Goal: Find specific page/section: Find specific page/section

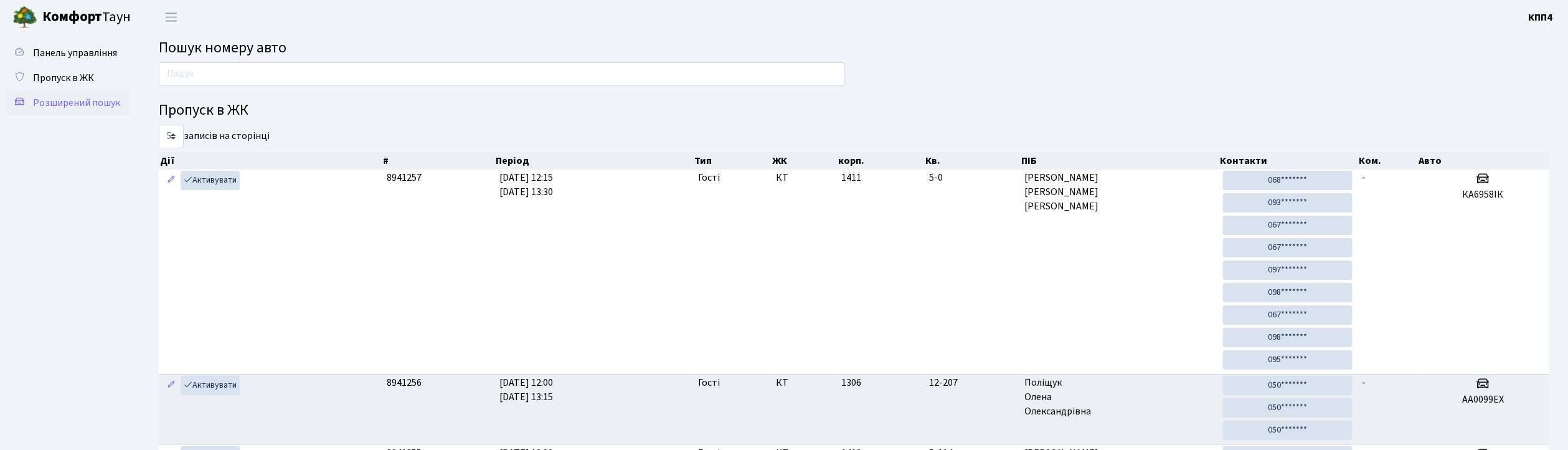
click at [83, 108] on span "Розширений пошук" at bounding box center [77, 102] width 87 height 14
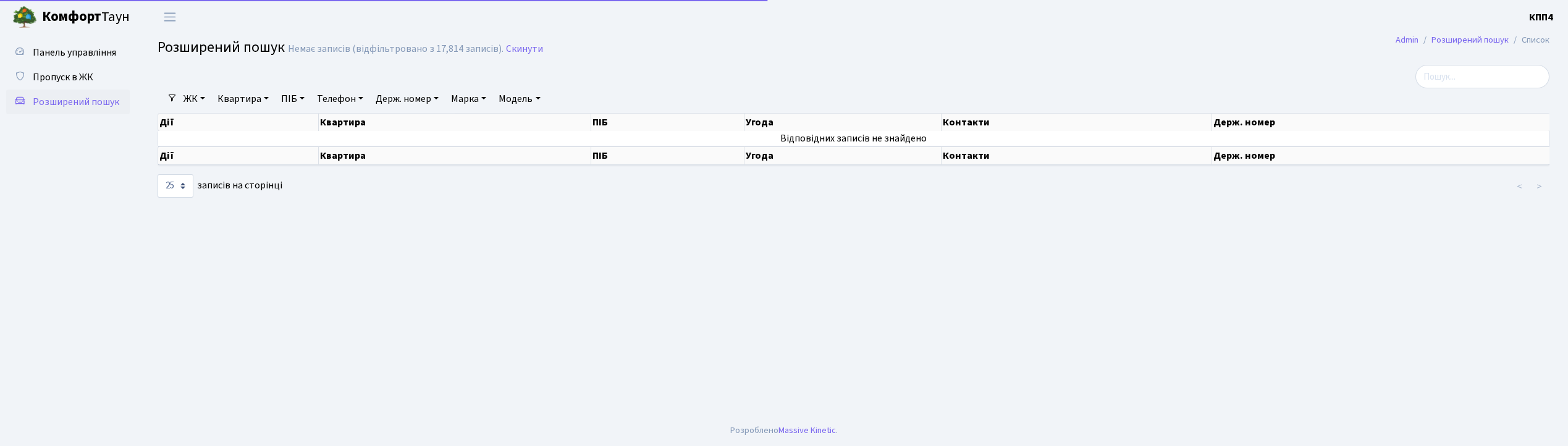
select select "25"
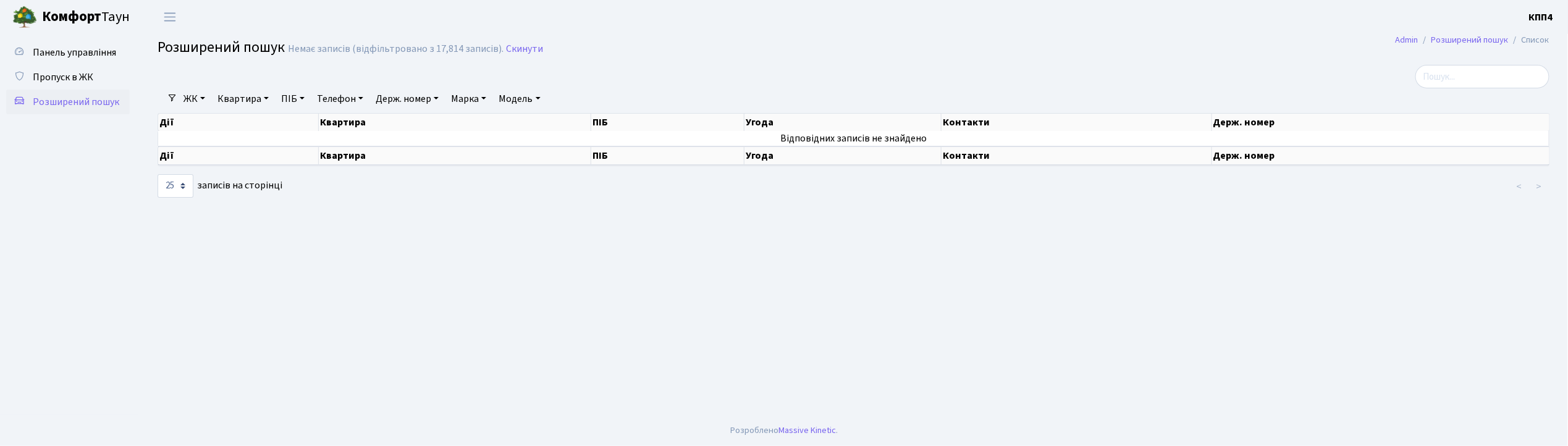
click at [231, 97] on link "Квартира" at bounding box center [243, 99] width 61 height 21
type input "3-424"
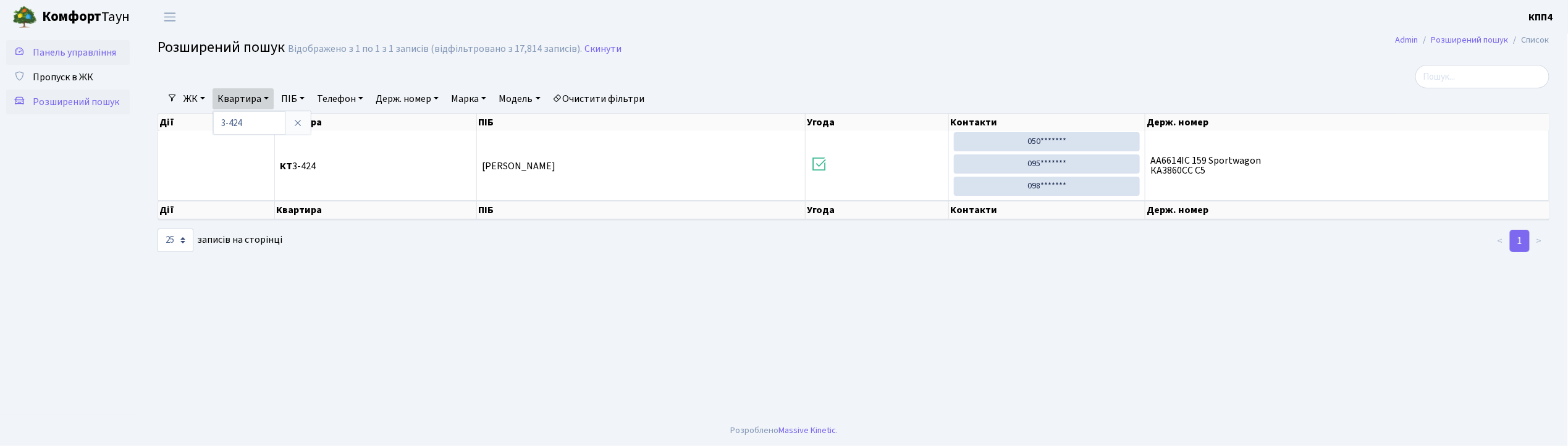
click at [102, 55] on span "Панель управління" at bounding box center [74, 53] width 84 height 14
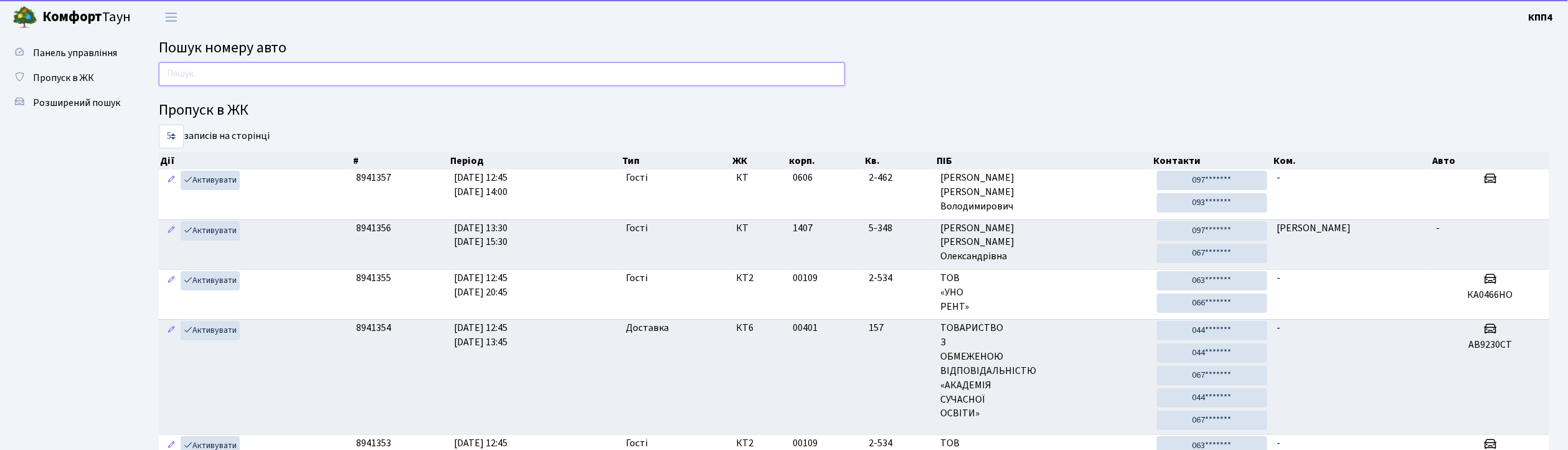
drag, startPoint x: 0, startPoint y: 0, endPoint x: 248, endPoint y: 81, distance: 260.9
click at [248, 81] on input "text" at bounding box center [502, 74] width 686 height 24
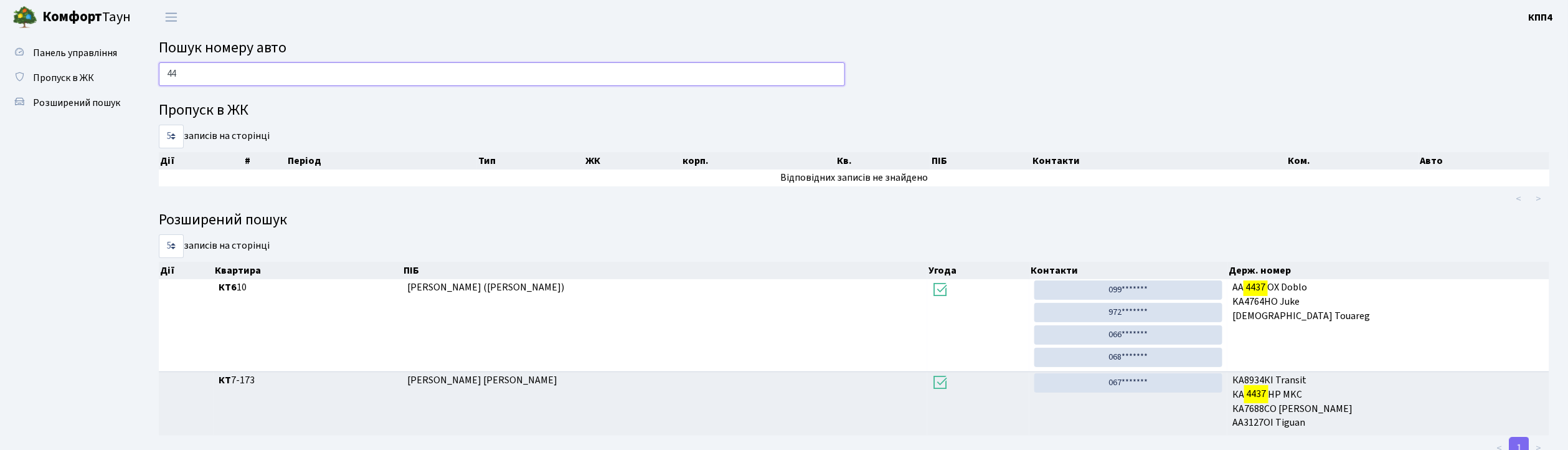
type input "4"
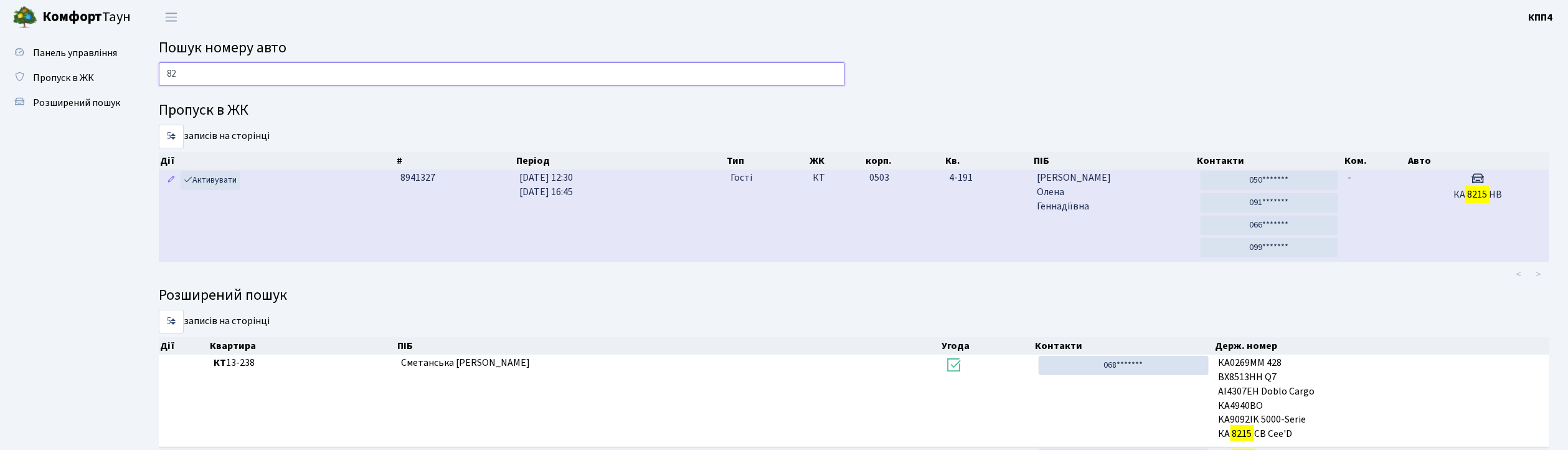
type input "8"
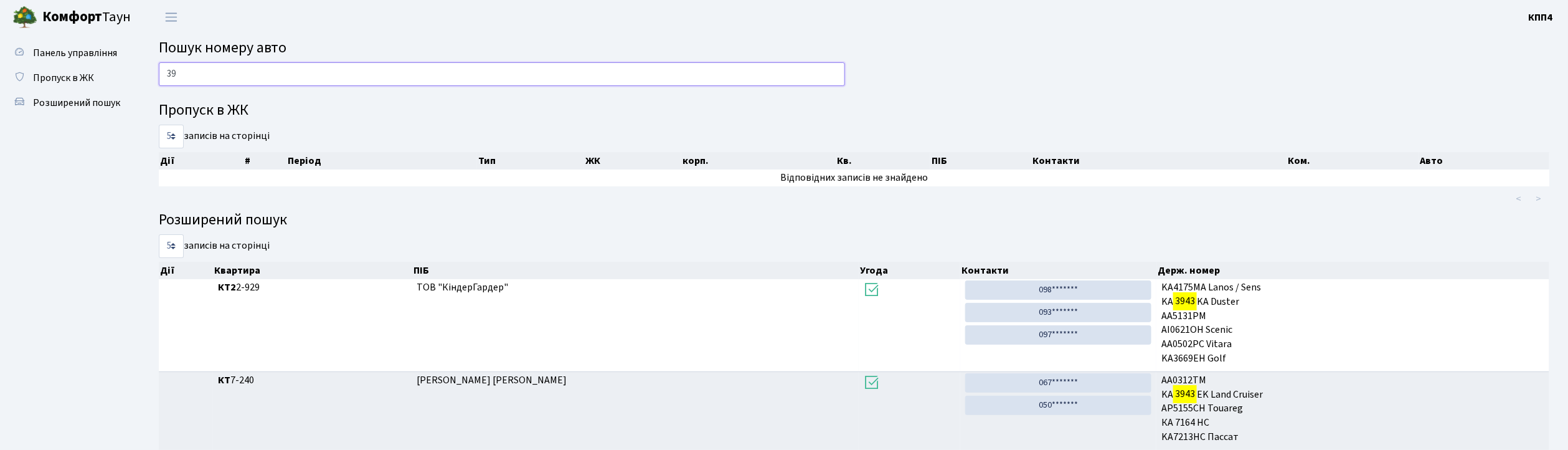
type input "3"
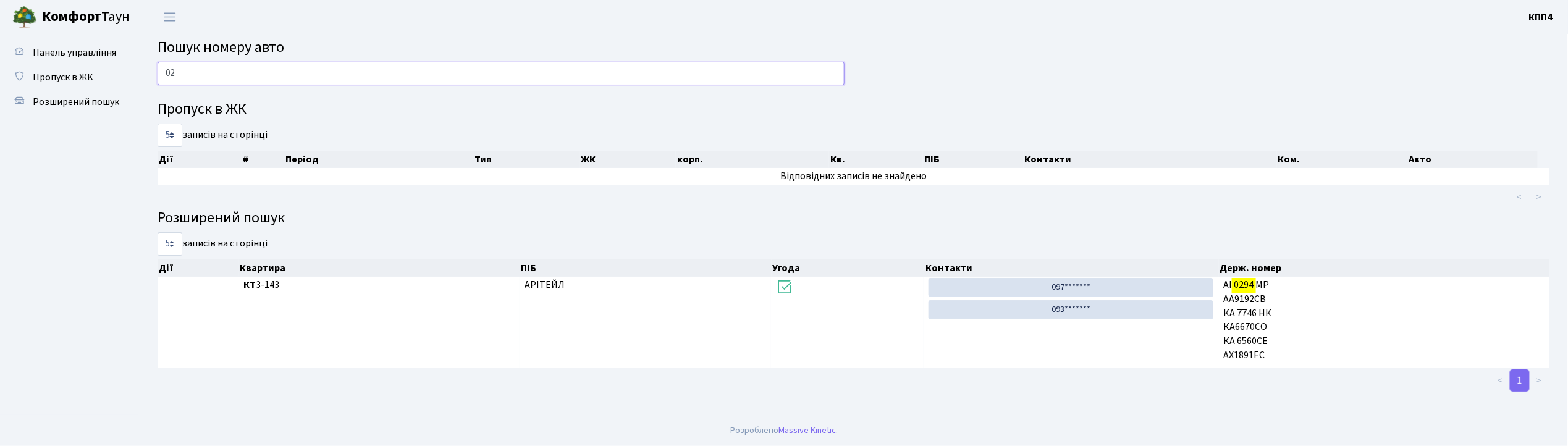
type input "0"
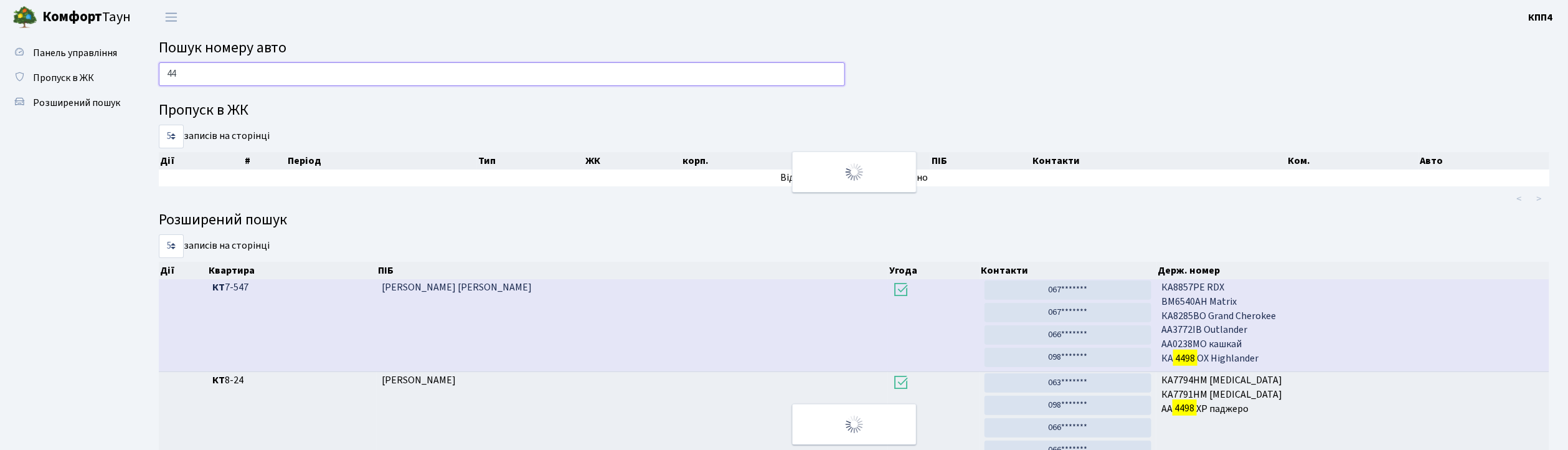
type input "4"
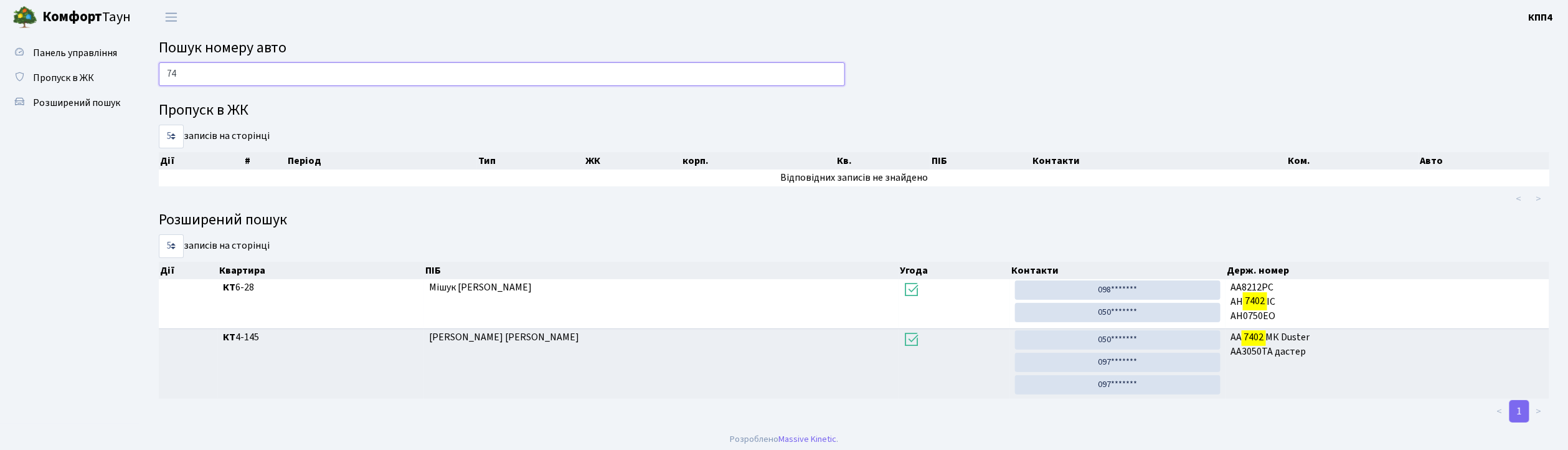
type input "7"
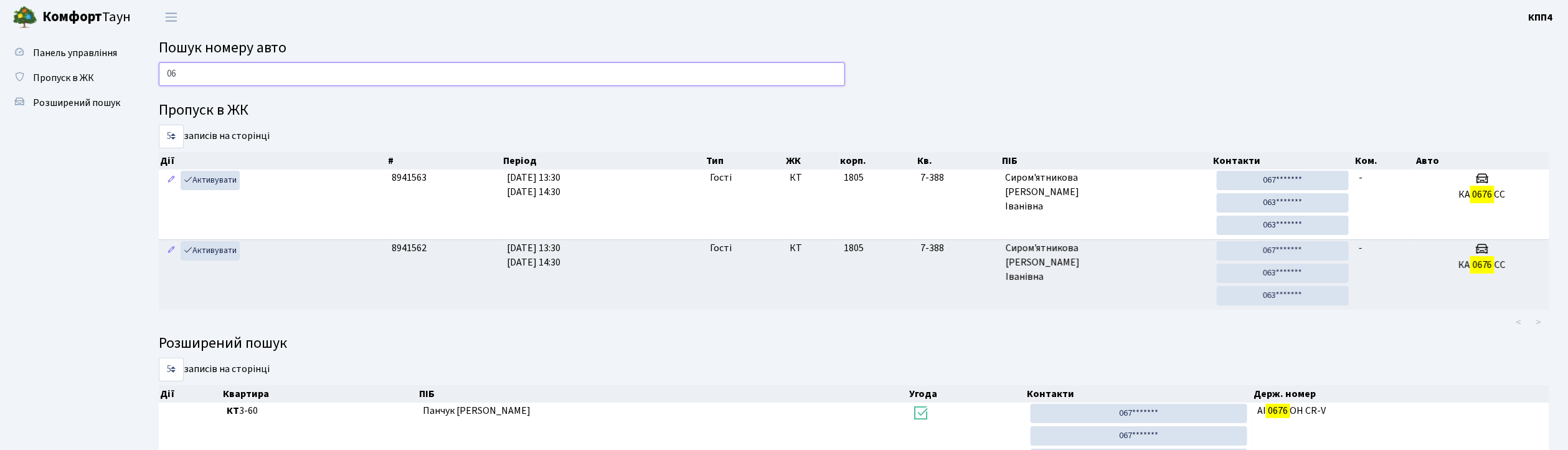
type input "0"
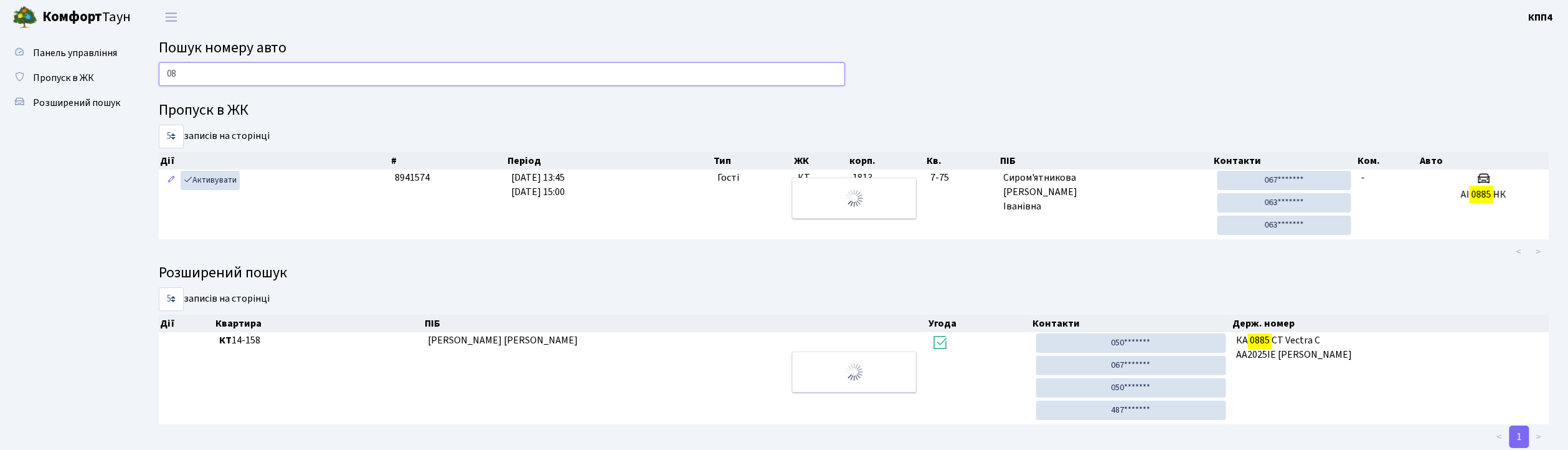
type input "0"
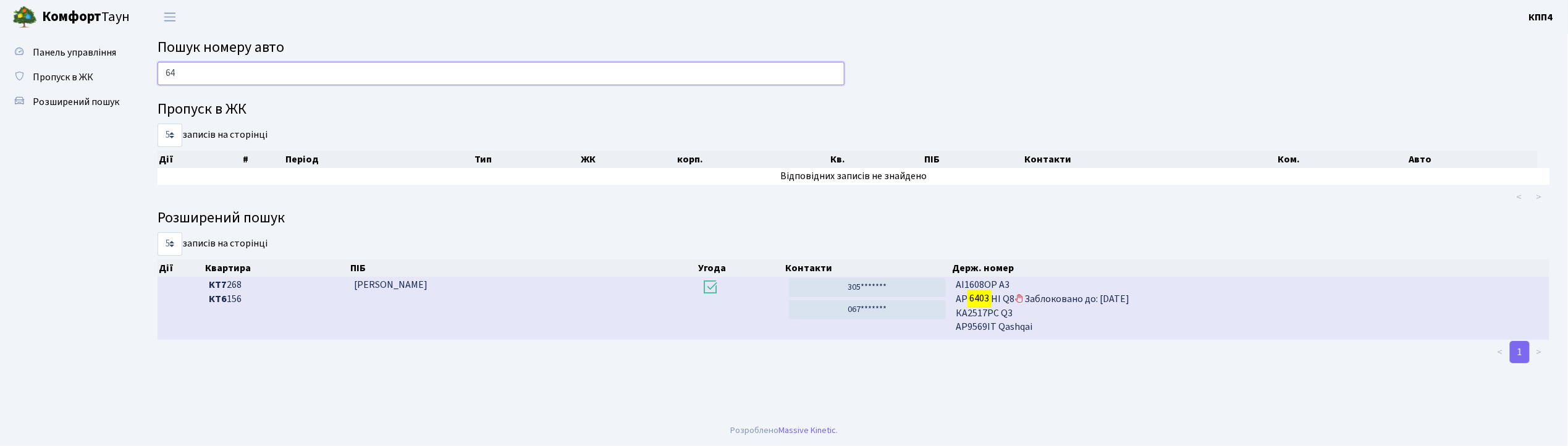
type input "6"
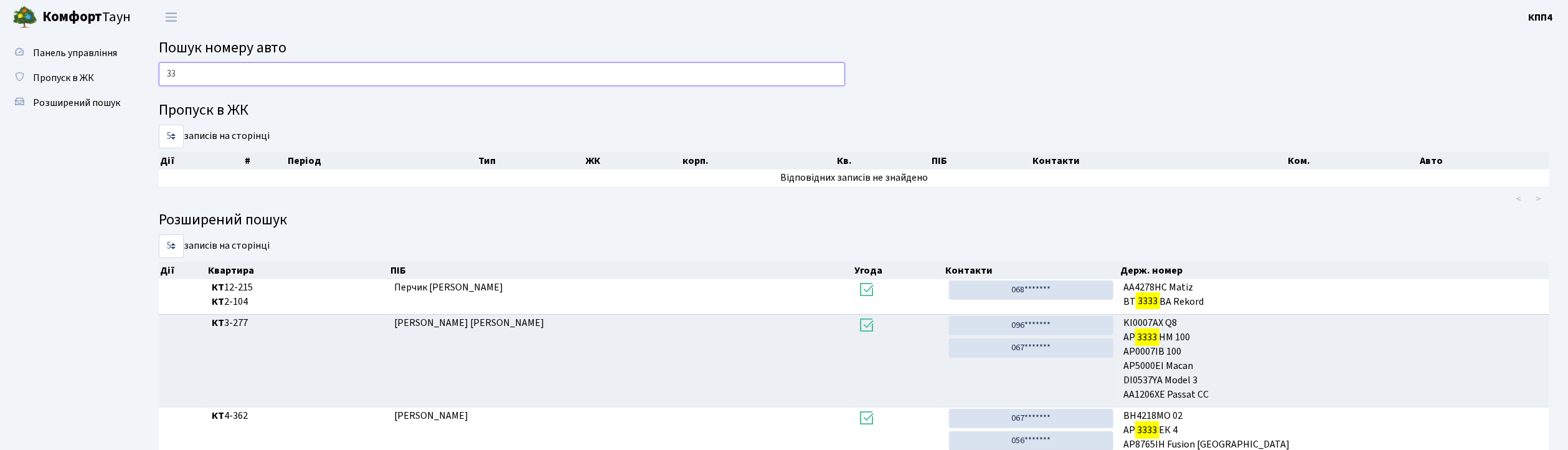
type input "3"
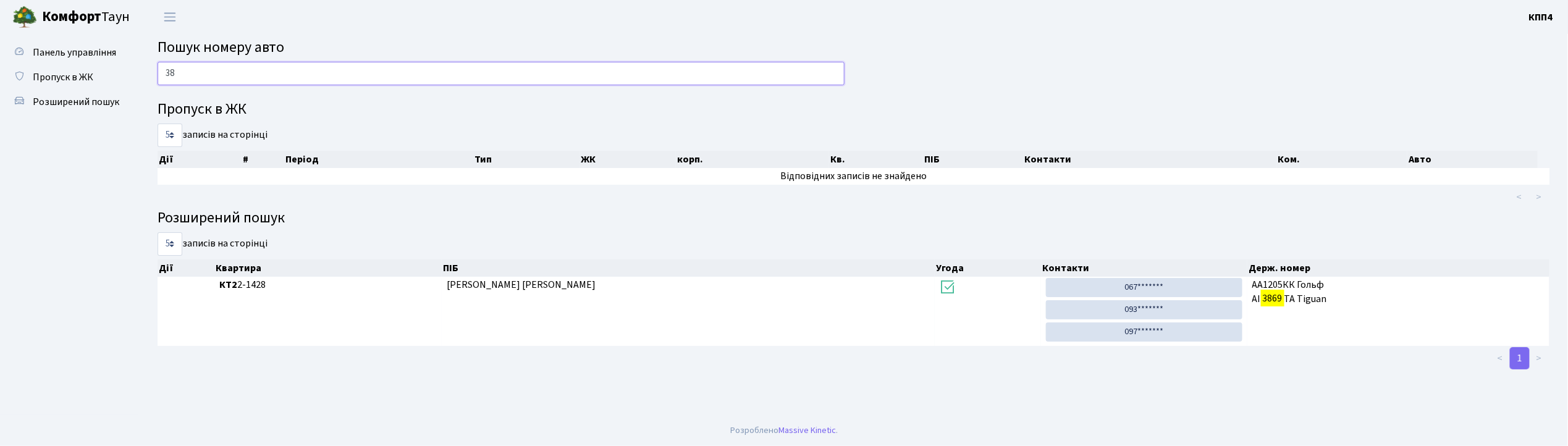
type input "3"
